Goal: Navigation & Orientation: Find specific page/section

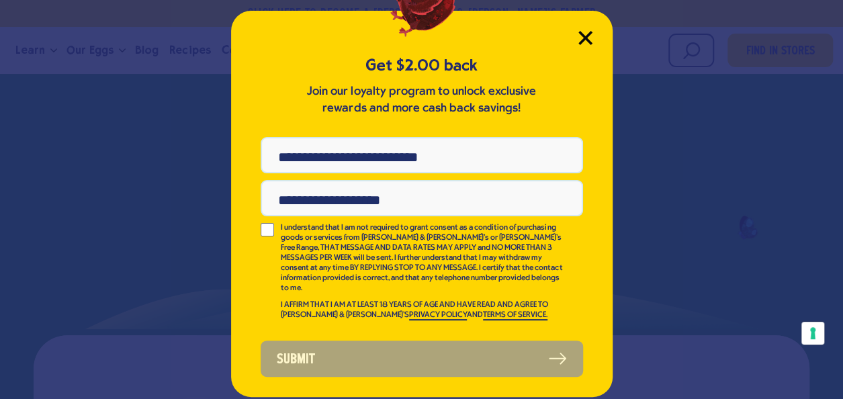
click at [588, 37] on icon "Close Modal" at bounding box center [585, 38] width 14 height 14
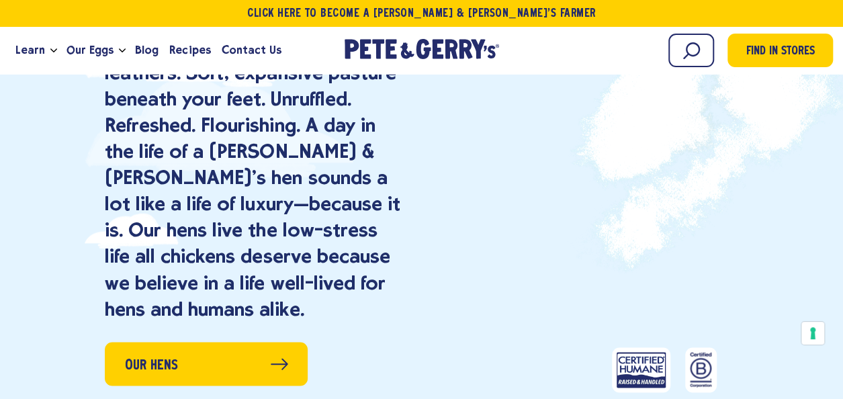
scroll to position [942, 0]
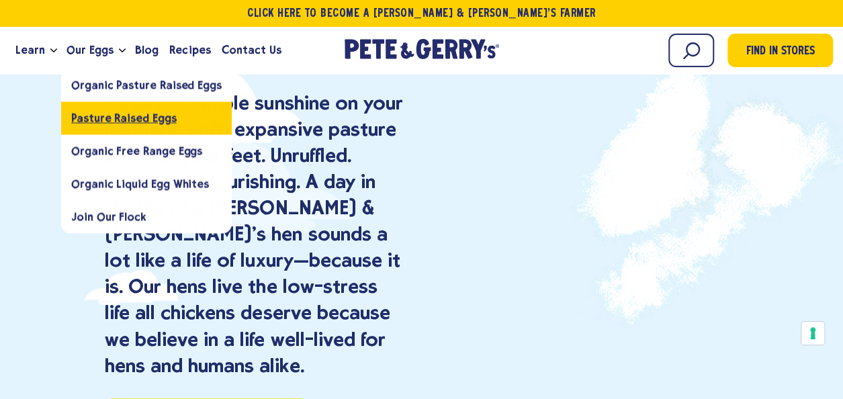
click at [113, 114] on span "Pasture Raised Eggs" at bounding box center [123, 118] width 105 height 13
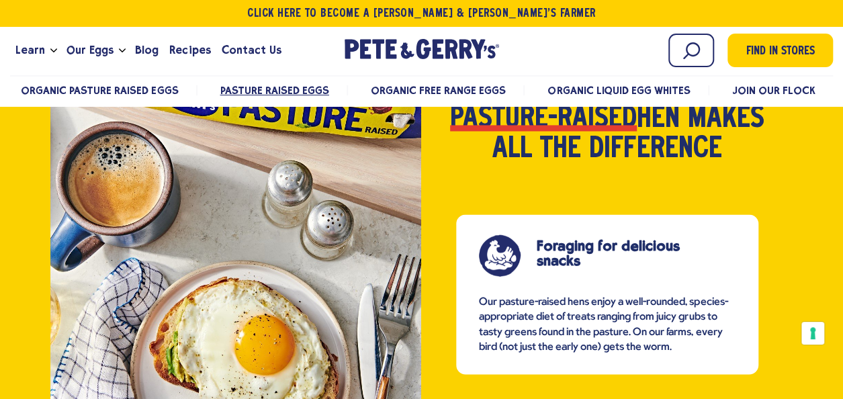
scroll to position [1008, 0]
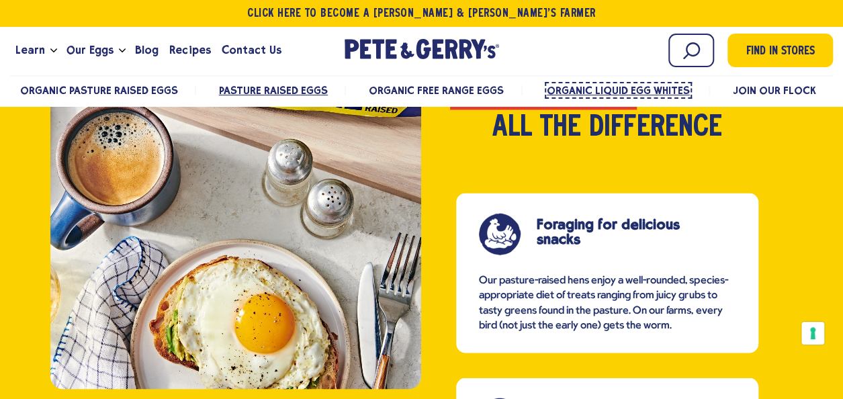
click at [631, 93] on span "Organic Liquid Egg Whites" at bounding box center [618, 90] width 143 height 13
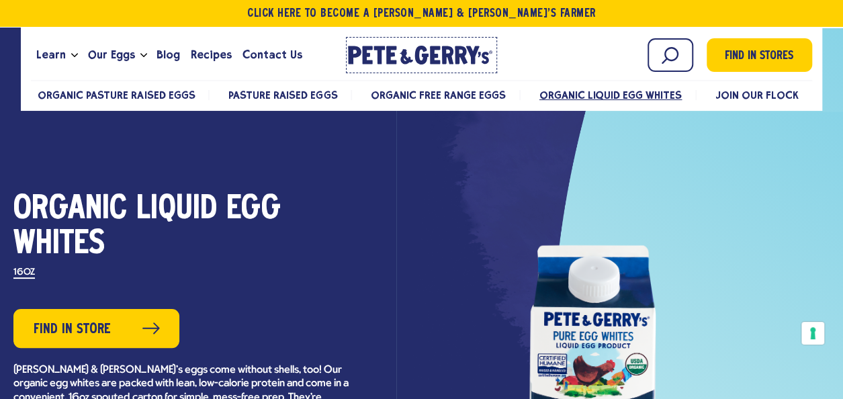
click at [422, 56] on icon "[PERSON_NAME] & [PERSON_NAME]'s Homepage" at bounding box center [421, 55] width 146 height 19
